Goal: Find specific page/section: Find specific page/section

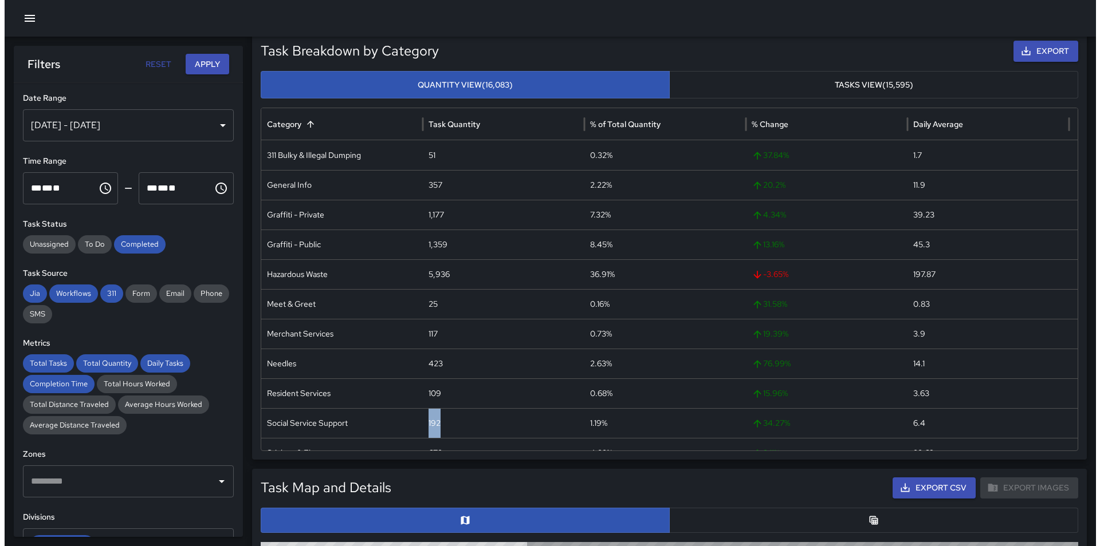
scroll to position [372, 0]
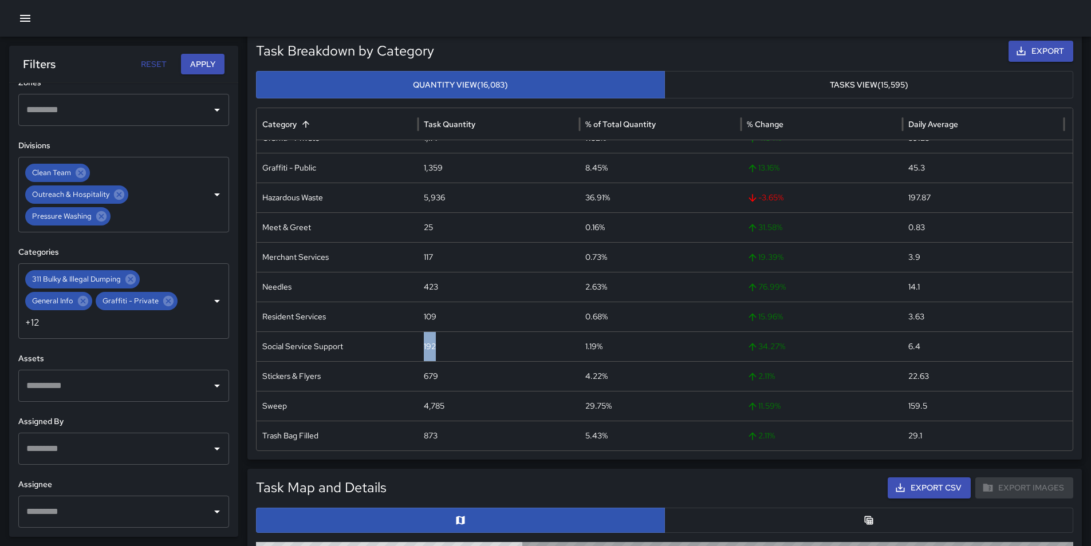
click at [19, 22] on icon "button" at bounding box center [25, 18] width 14 height 14
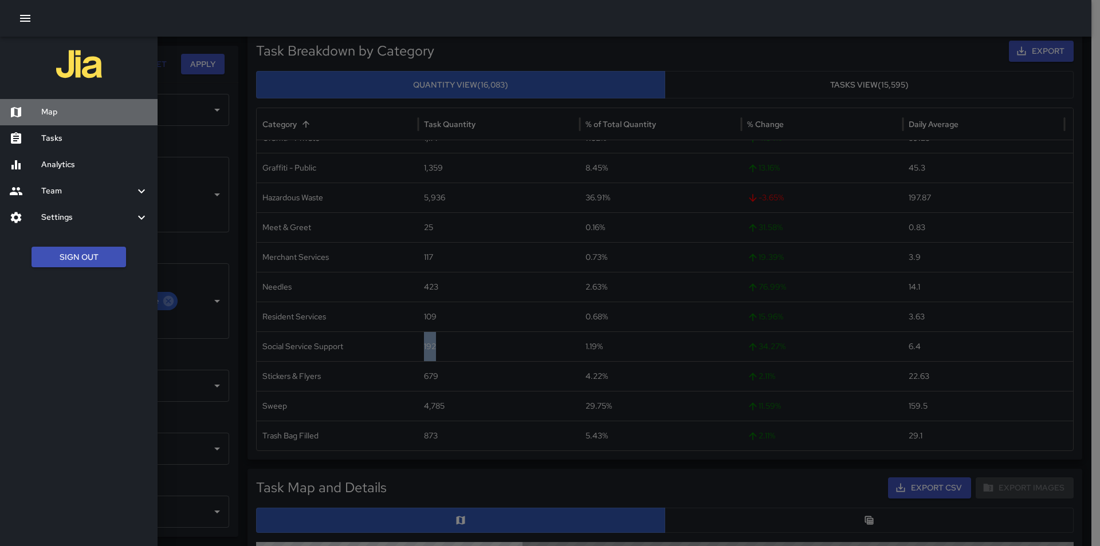
click at [59, 114] on h6 "Map" at bounding box center [94, 112] width 107 height 13
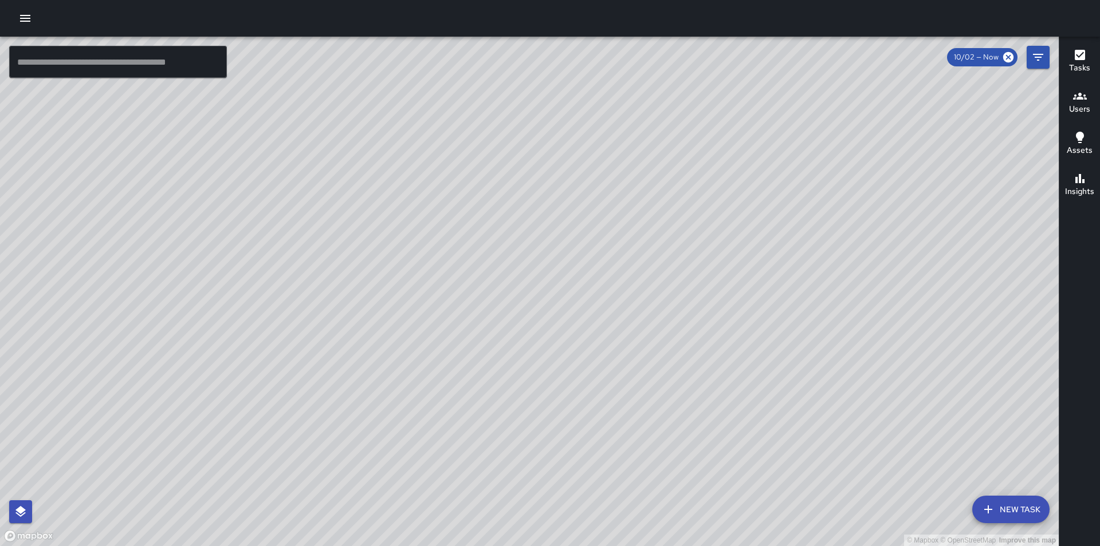
drag, startPoint x: 671, startPoint y: 296, endPoint x: 559, endPoint y: 326, distance: 116.3
click at [565, 326] on div "© Mapbox © OpenStreetMap Improve this map" at bounding box center [529, 292] width 1058 height 510
click at [1041, 53] on icon "Filters" at bounding box center [1038, 57] width 14 height 14
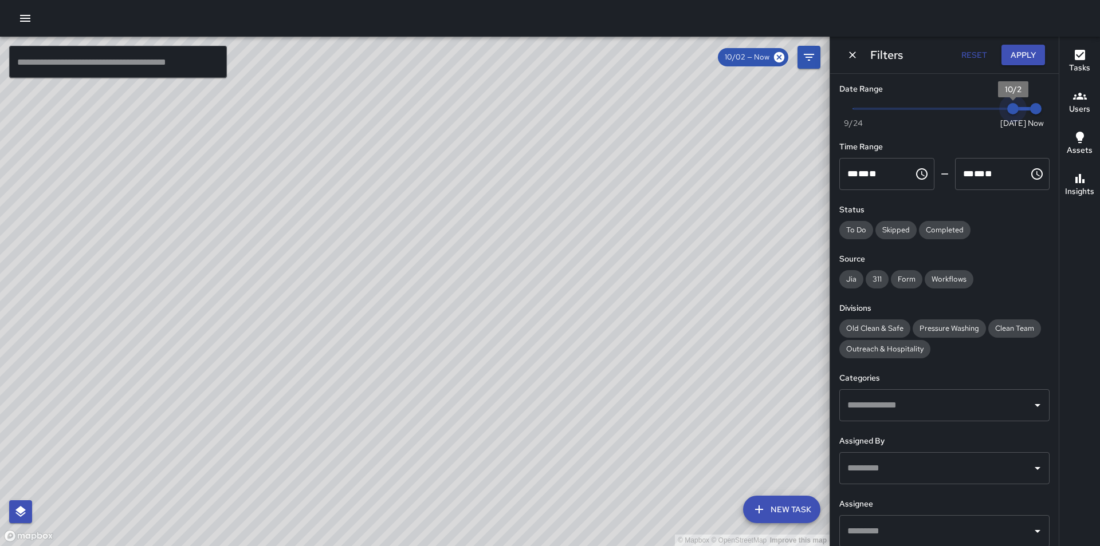
click at [1007, 109] on span "10/2" at bounding box center [1012, 108] width 11 height 11
click at [28, 19] on icon "button" at bounding box center [25, 18] width 10 height 7
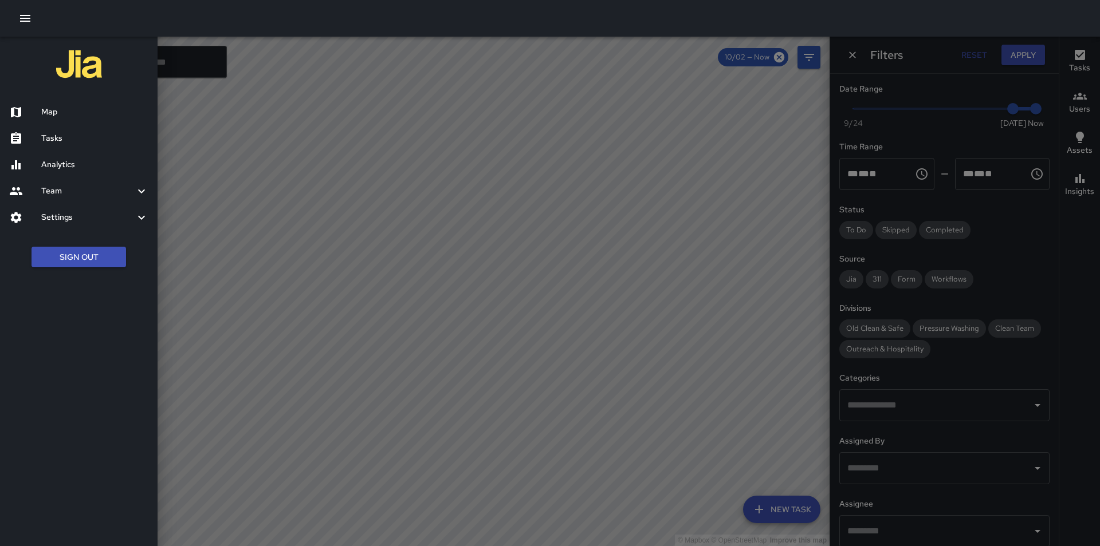
click at [80, 163] on h6 "Analytics" at bounding box center [94, 165] width 107 height 13
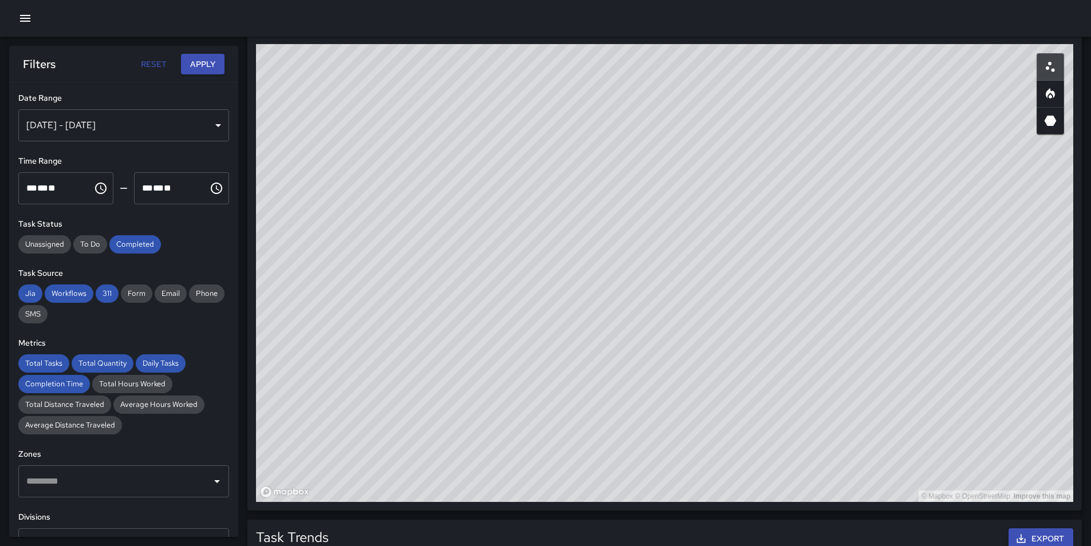
scroll to position [630, 0]
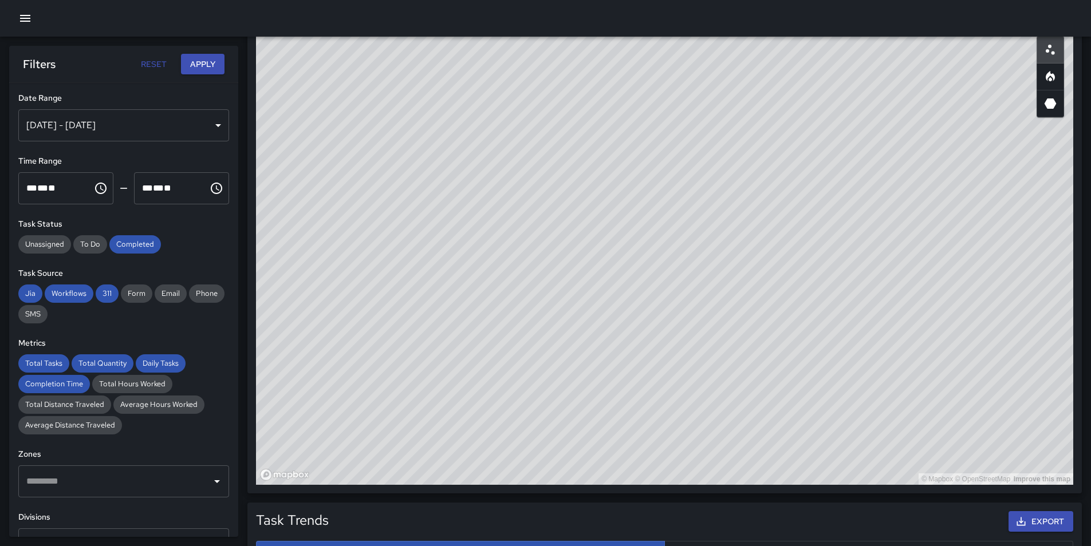
click at [22, 14] on icon "button" at bounding box center [25, 18] width 14 height 14
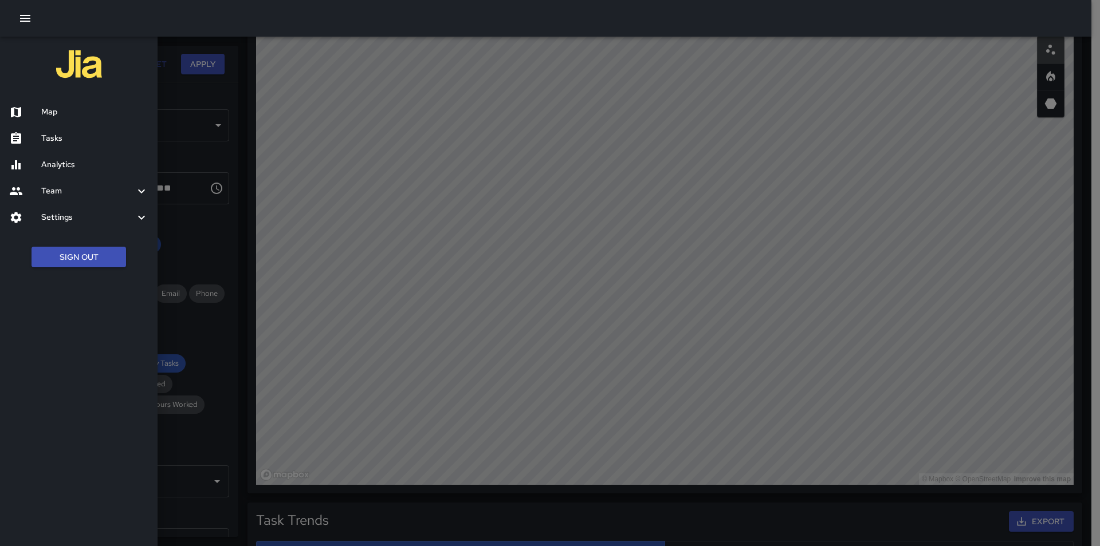
click at [43, 105] on div "Map" at bounding box center [79, 112] width 158 height 26
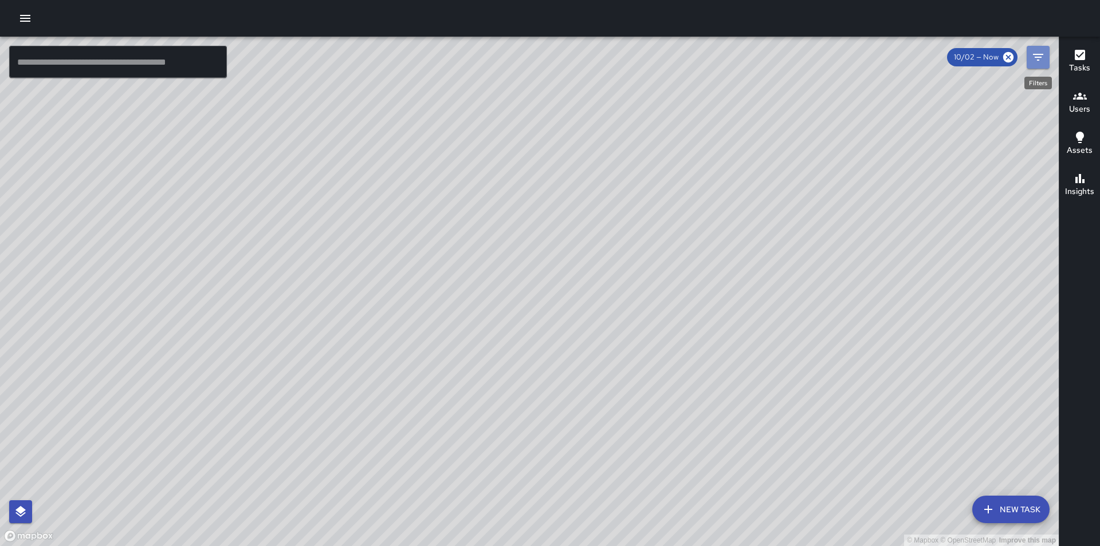
click at [1036, 56] on icon "Filters" at bounding box center [1038, 57] width 14 height 14
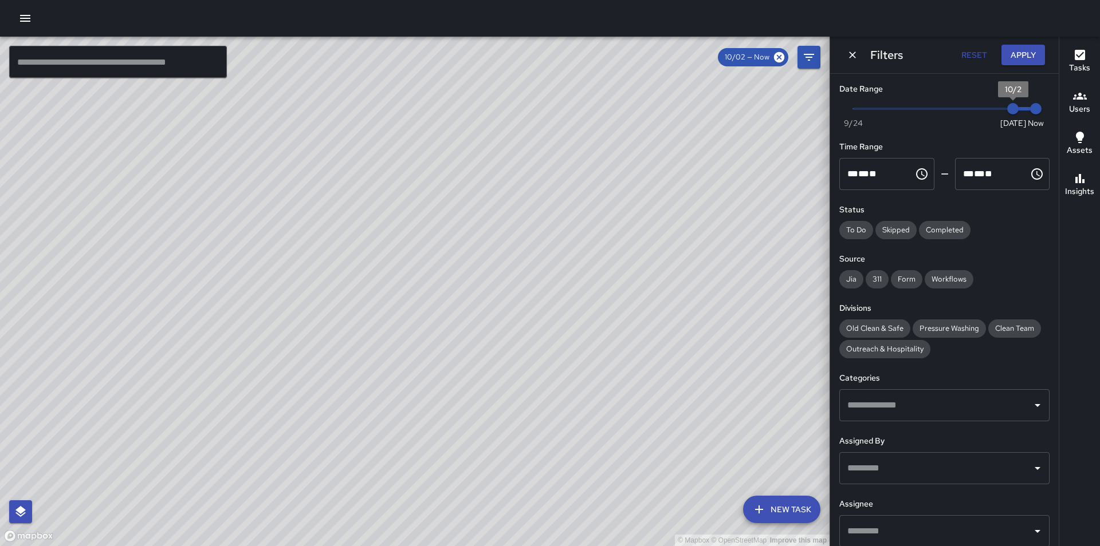
type input "*"
drag, startPoint x: 1005, startPoint y: 113, endPoint x: 781, endPoint y: 115, distance: 224.5
click at [781, 115] on div "© Mapbox © OpenStreetMap Improve this map ​ New Task 10/02 — Now Map Layers Tas…" at bounding box center [550, 292] width 1100 height 510
click at [33, 20] on button "button" at bounding box center [25, 18] width 23 height 23
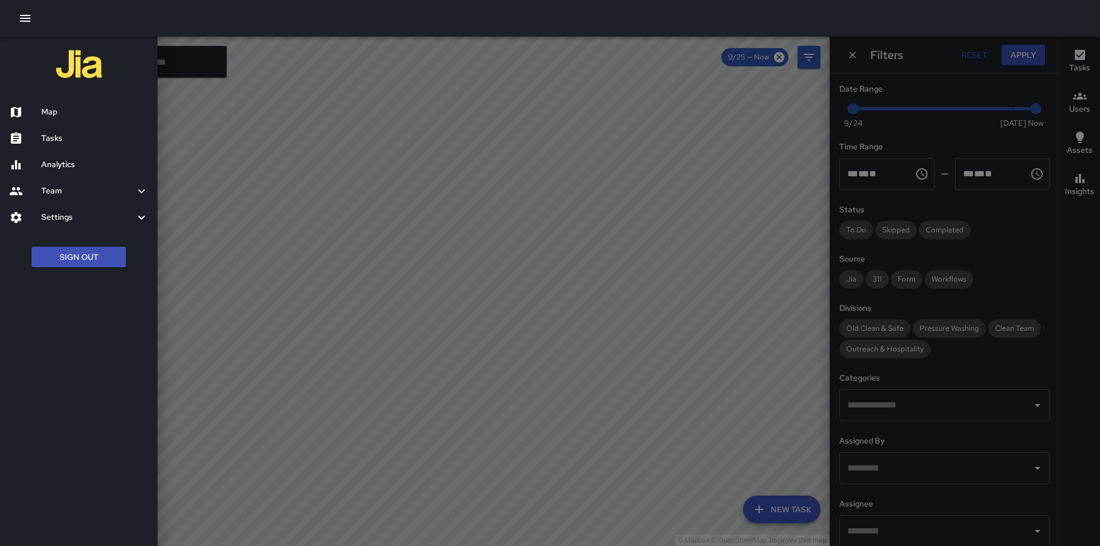
click at [53, 112] on h6 "Map" at bounding box center [94, 112] width 107 height 13
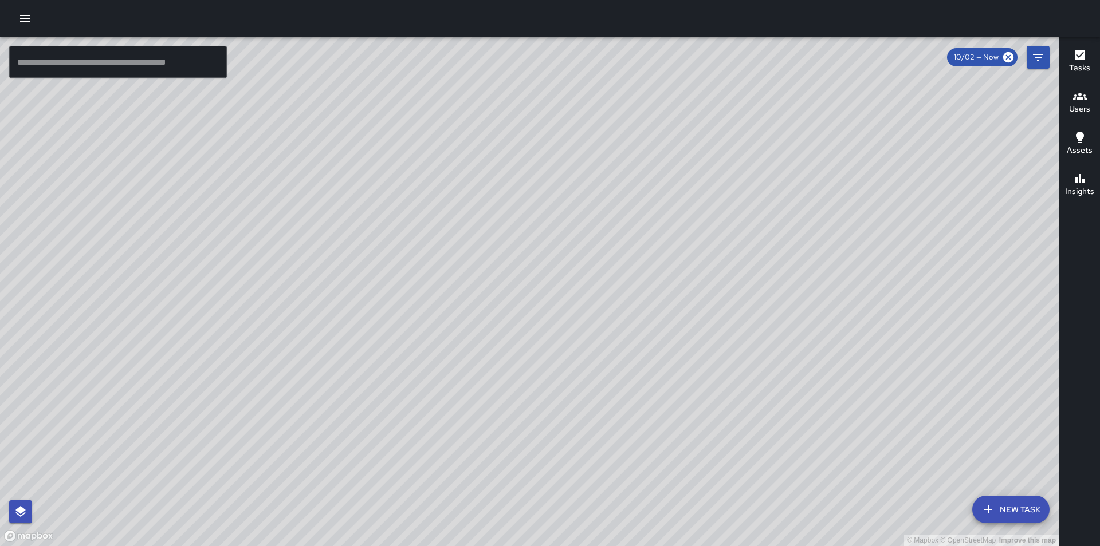
drag, startPoint x: 698, startPoint y: 187, endPoint x: 676, endPoint y: 249, distance: 65.6
click at [676, 249] on div "© Mapbox © OpenStreetMap Improve this map" at bounding box center [529, 292] width 1058 height 510
drag, startPoint x: 726, startPoint y: 401, endPoint x: 568, endPoint y: 415, distance: 158.2
click at [568, 415] on div "© Mapbox © OpenStreetMap Improve this map" at bounding box center [529, 292] width 1058 height 510
drag, startPoint x: 592, startPoint y: 387, endPoint x: 545, endPoint y: 325, distance: 77.8
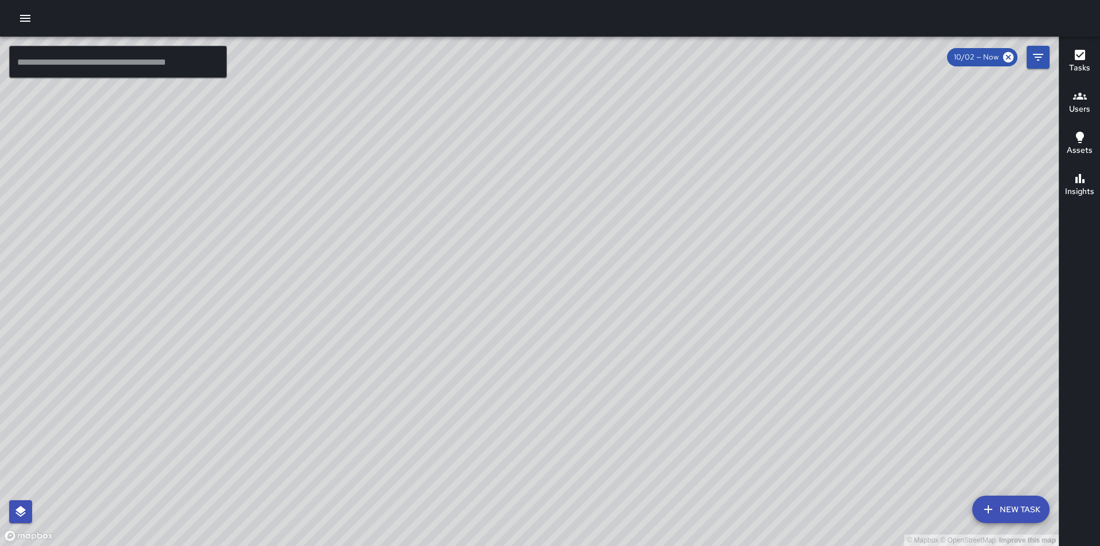
click at [537, 306] on div "© Mapbox © OpenStreetMap Improve this map" at bounding box center [529, 292] width 1058 height 510
drag, startPoint x: 615, startPoint y: 411, endPoint x: 658, endPoint y: 406, distance: 43.3
click at [546, 403] on div "© Mapbox © OpenStreetMap Improve this map" at bounding box center [529, 292] width 1058 height 510
drag, startPoint x: 657, startPoint y: 383, endPoint x: 808, endPoint y: 322, distance: 162.4
click at [806, 322] on div "© Mapbox © OpenStreetMap Improve this map" at bounding box center [529, 292] width 1058 height 510
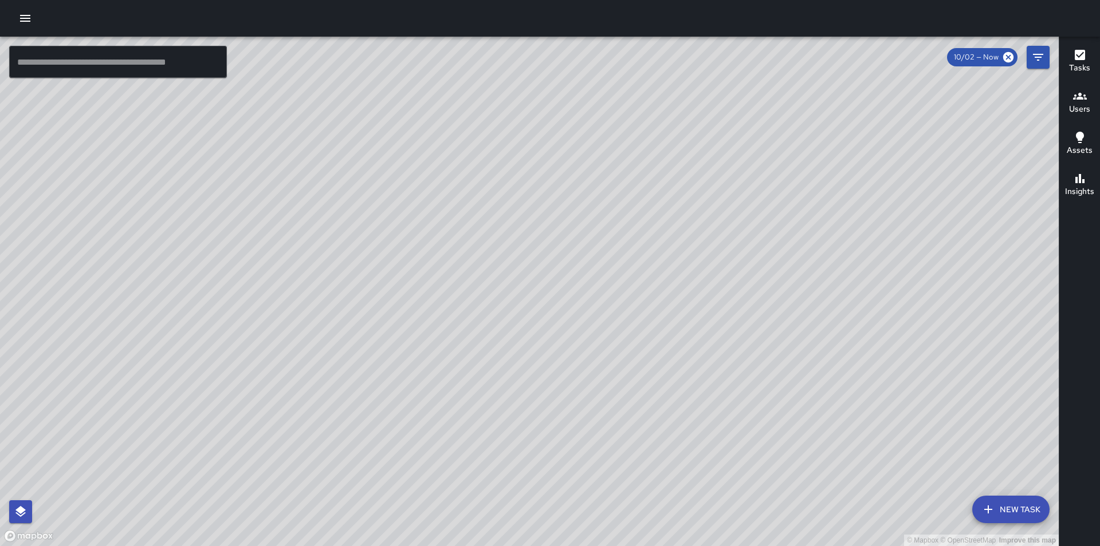
drag, startPoint x: 828, startPoint y: 299, endPoint x: 705, endPoint y: 300, distance: 122.6
click at [705, 300] on div "© Mapbox © OpenStreetMap Improve this map" at bounding box center [529, 292] width 1058 height 510
drag, startPoint x: 709, startPoint y: 298, endPoint x: 496, endPoint y: 360, distance: 221.7
click at [693, 298] on div "© Mapbox © OpenStreetMap Improve this map" at bounding box center [529, 292] width 1058 height 510
drag, startPoint x: 549, startPoint y: 383, endPoint x: 635, endPoint y: 344, distance: 94.9
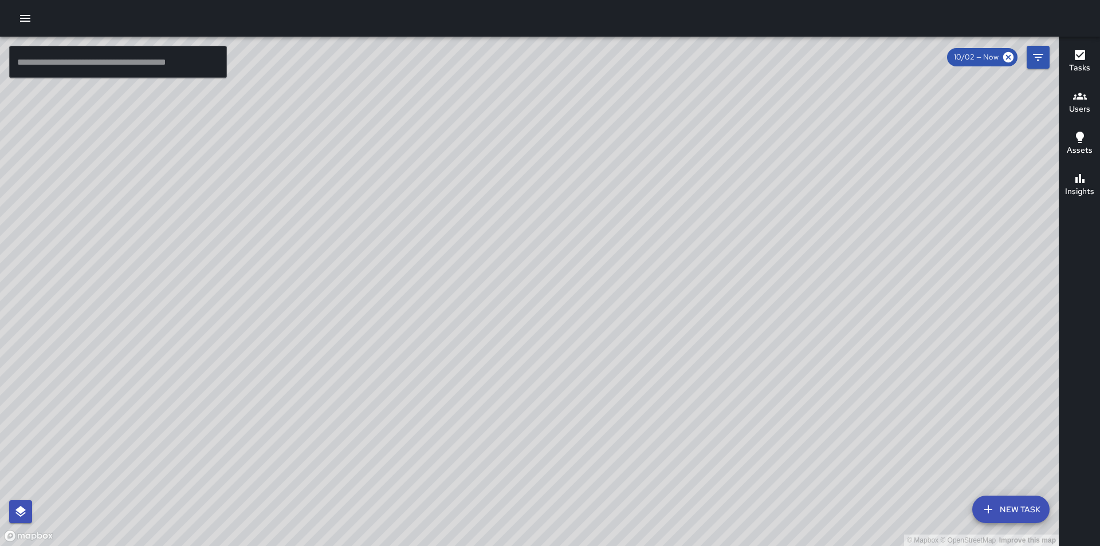
click at [635, 344] on div "© Mapbox © OpenStreetMap Improve this map" at bounding box center [529, 292] width 1058 height 510
drag, startPoint x: 631, startPoint y: 344, endPoint x: 538, endPoint y: 278, distance: 113.8
click at [538, 278] on div "© Mapbox © OpenStreetMap Improve this map" at bounding box center [529, 292] width 1058 height 510
drag, startPoint x: 597, startPoint y: 207, endPoint x: 612, endPoint y: 236, distance: 32.5
click at [612, 236] on div "© Mapbox © OpenStreetMap Improve this map" at bounding box center [529, 292] width 1058 height 510
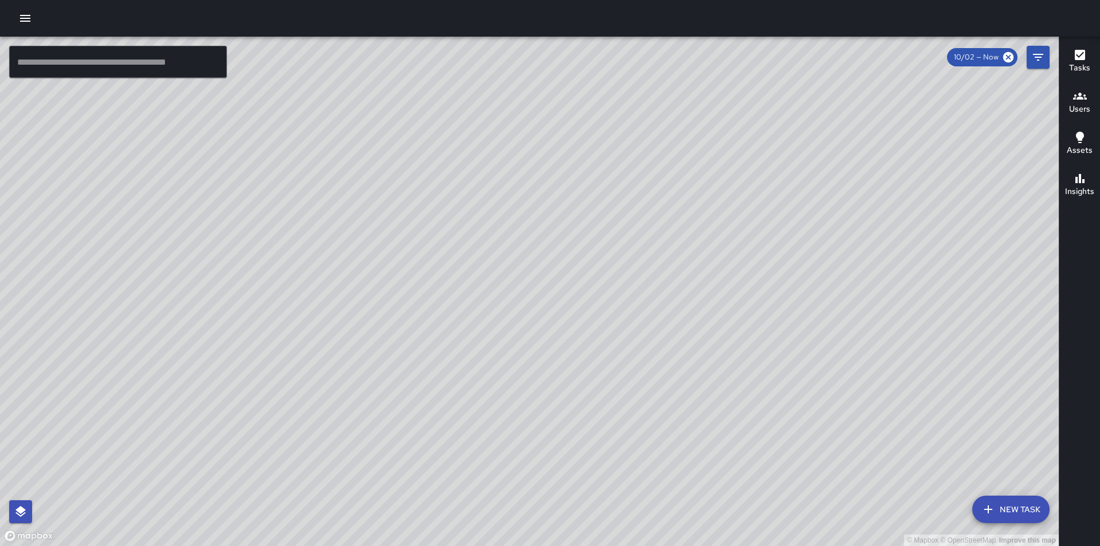
drag, startPoint x: 624, startPoint y: 239, endPoint x: 380, endPoint y: 304, distance: 251.9
click at [380, 304] on div "© Mapbox © OpenStreetMap Improve this map" at bounding box center [529, 292] width 1058 height 510
drag, startPoint x: 418, startPoint y: 166, endPoint x: 515, endPoint y: 141, distance: 100.6
click at [508, 141] on div "© Mapbox © OpenStreetMap Improve this map" at bounding box center [529, 292] width 1058 height 510
drag, startPoint x: 400, startPoint y: 349, endPoint x: 725, endPoint y: 242, distance: 342.3
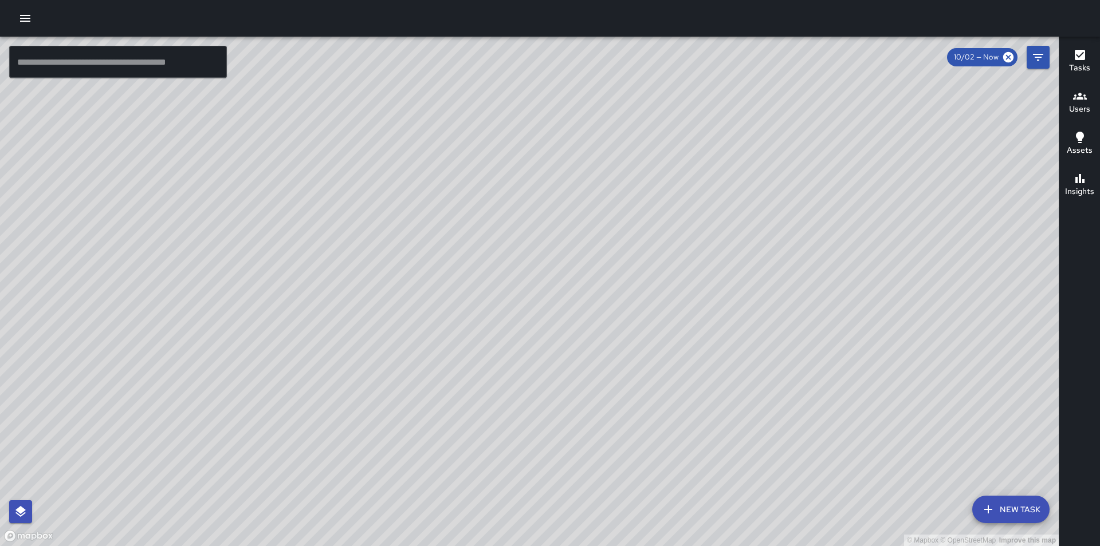
click at [725, 242] on div "© Mapbox © OpenStreetMap Improve this map" at bounding box center [529, 292] width 1058 height 510
drag, startPoint x: 446, startPoint y: 278, endPoint x: 459, endPoint y: 275, distance: 13.6
click at [459, 275] on div "© Mapbox © OpenStreetMap Improve this map" at bounding box center [529, 292] width 1058 height 510
drag, startPoint x: 418, startPoint y: 286, endPoint x: 516, endPoint y: 209, distance: 124.4
click at [516, 209] on div "© Mapbox © OpenStreetMap Improve this map" at bounding box center [529, 292] width 1058 height 510
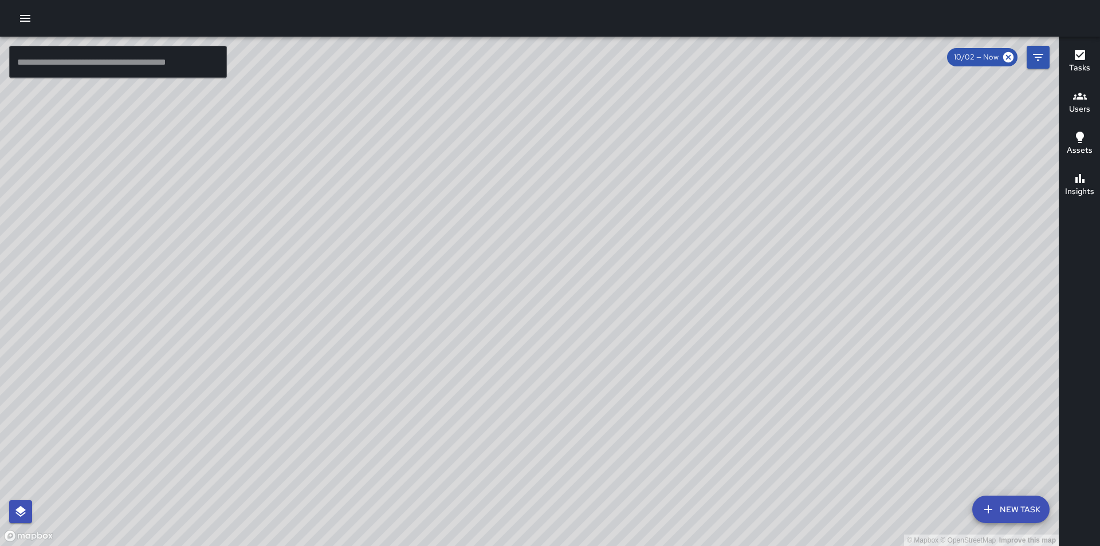
drag, startPoint x: 482, startPoint y: 237, endPoint x: 467, endPoint y: 294, distance: 59.2
click at [468, 294] on div "© Mapbox © OpenStreetMap Improve this map" at bounding box center [529, 292] width 1058 height 510
drag, startPoint x: 573, startPoint y: 300, endPoint x: 498, endPoint y: 281, distance: 77.8
click at [498, 281] on div "© Mapbox © OpenStreetMap Improve this map" at bounding box center [529, 292] width 1058 height 510
drag, startPoint x: 702, startPoint y: 360, endPoint x: 635, endPoint y: 339, distance: 69.7
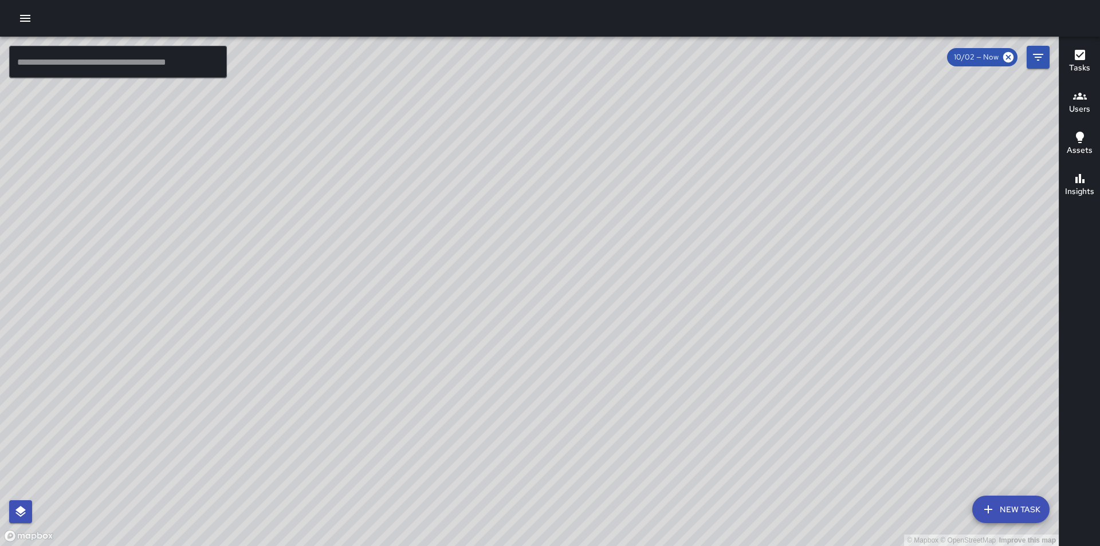
click at [635, 339] on div "© Mapbox © OpenStreetMap Improve this map" at bounding box center [529, 292] width 1058 height 510
